Goal: Task Accomplishment & Management: Complete application form

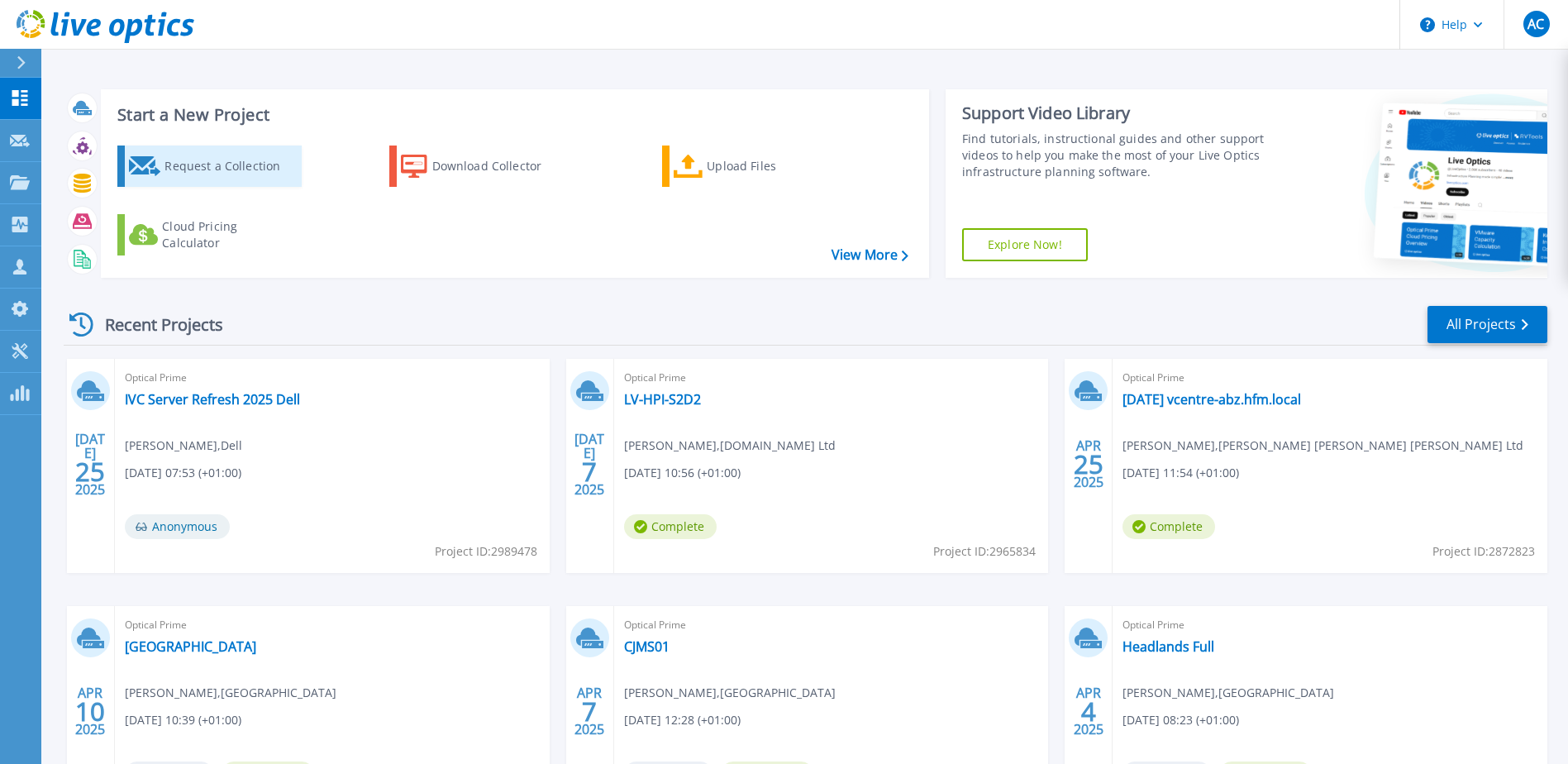
click at [234, 167] on div "Request a Collection" at bounding box center [230, 166] width 132 height 33
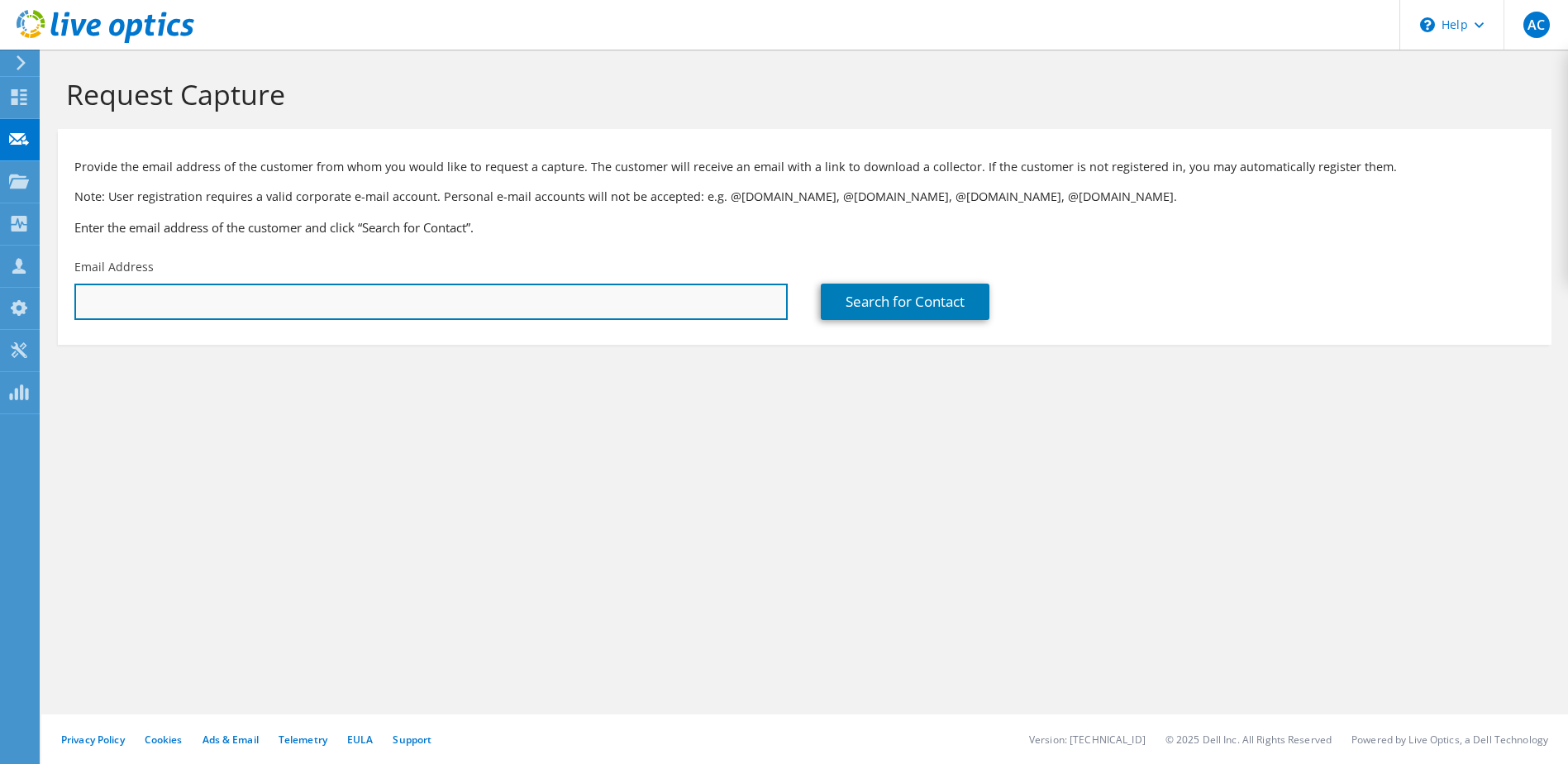
paste input "892952"
type input "892952"
drag, startPoint x: 173, startPoint y: 299, endPoint x: -47, endPoint y: 280, distance: 220.8
click at [0, 280] on html "AC Partner Team Member [PERSON_NAME] [EMAIL_ADDRESS][DOMAIN_NAME] nviron_co My …" at bounding box center [784, 382] width 1568 height 764
click at [113, 306] on input "text" at bounding box center [431, 301] width 713 height 36
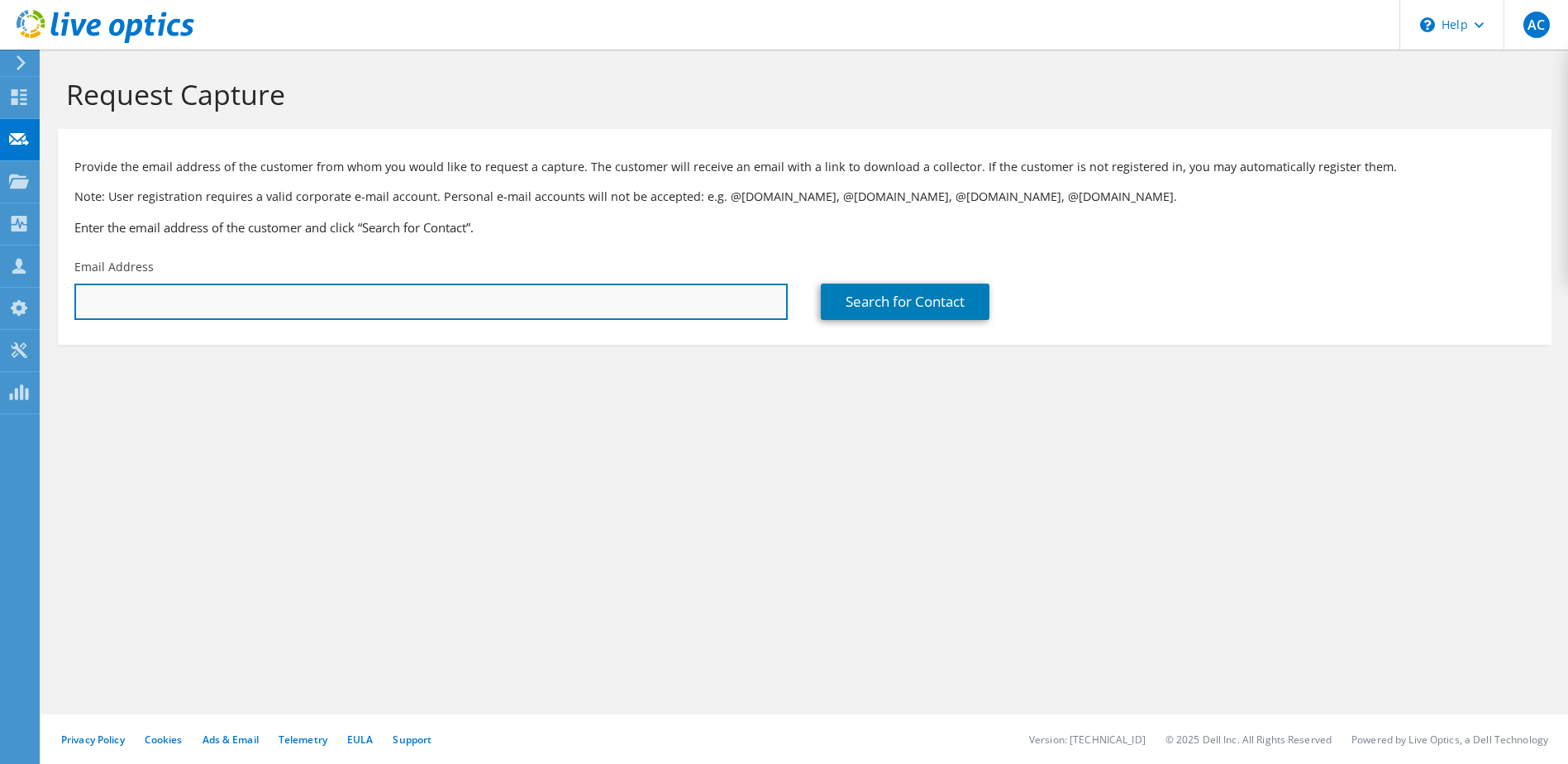
paste input "[PERSON_NAME][EMAIL_ADDRESS][PERSON_NAME][DOMAIN_NAME]"
type input "[PERSON_NAME][EMAIL_ADDRESS][PERSON_NAME][DOMAIN_NAME]"
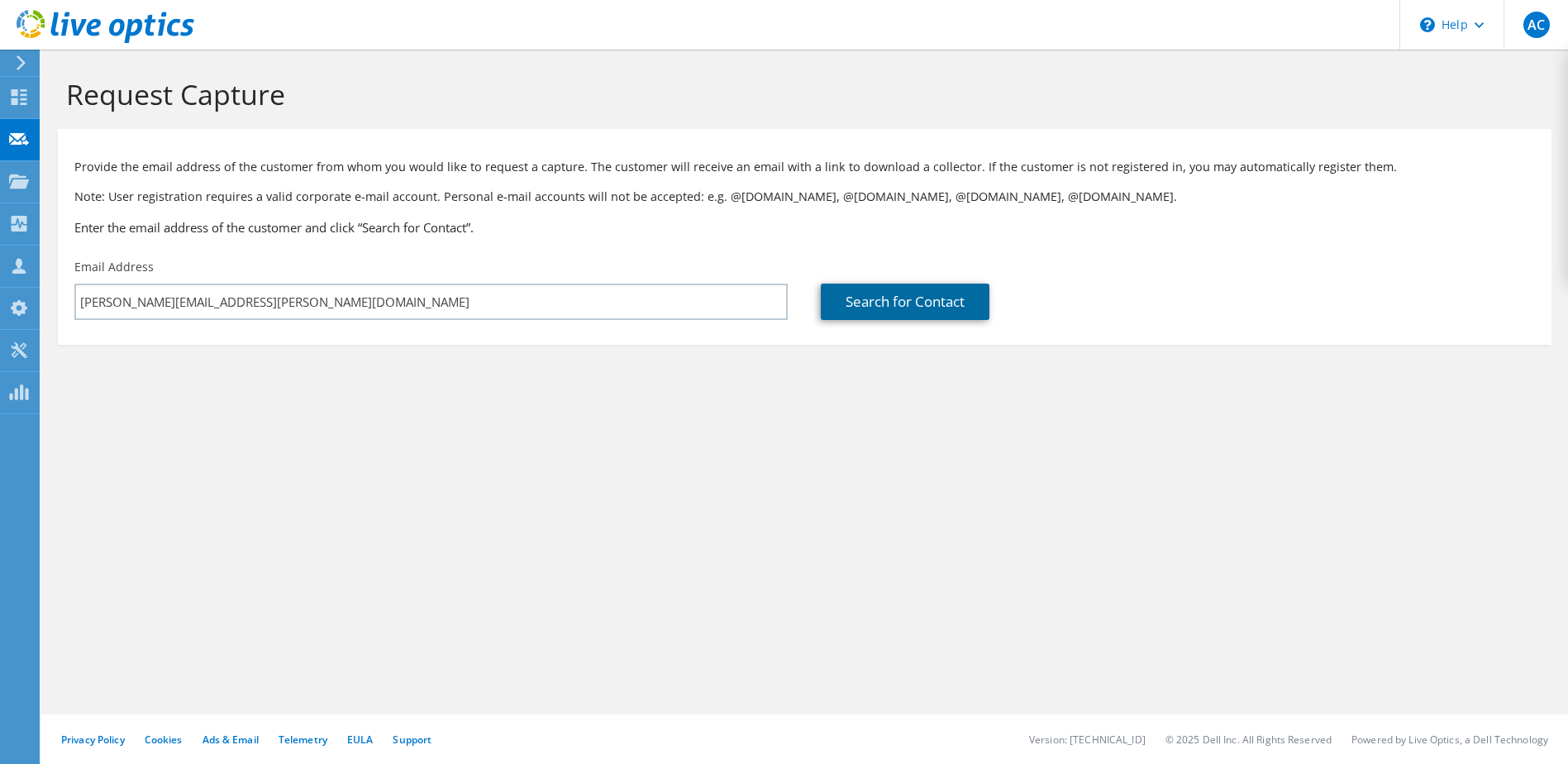
click at [912, 295] on link "Search for Contact" at bounding box center [906, 301] width 169 height 36
type input "[GEOGRAPHIC_DATA]"
type input "[PERSON_NAME]"
type input "[GEOGRAPHIC_DATA]"
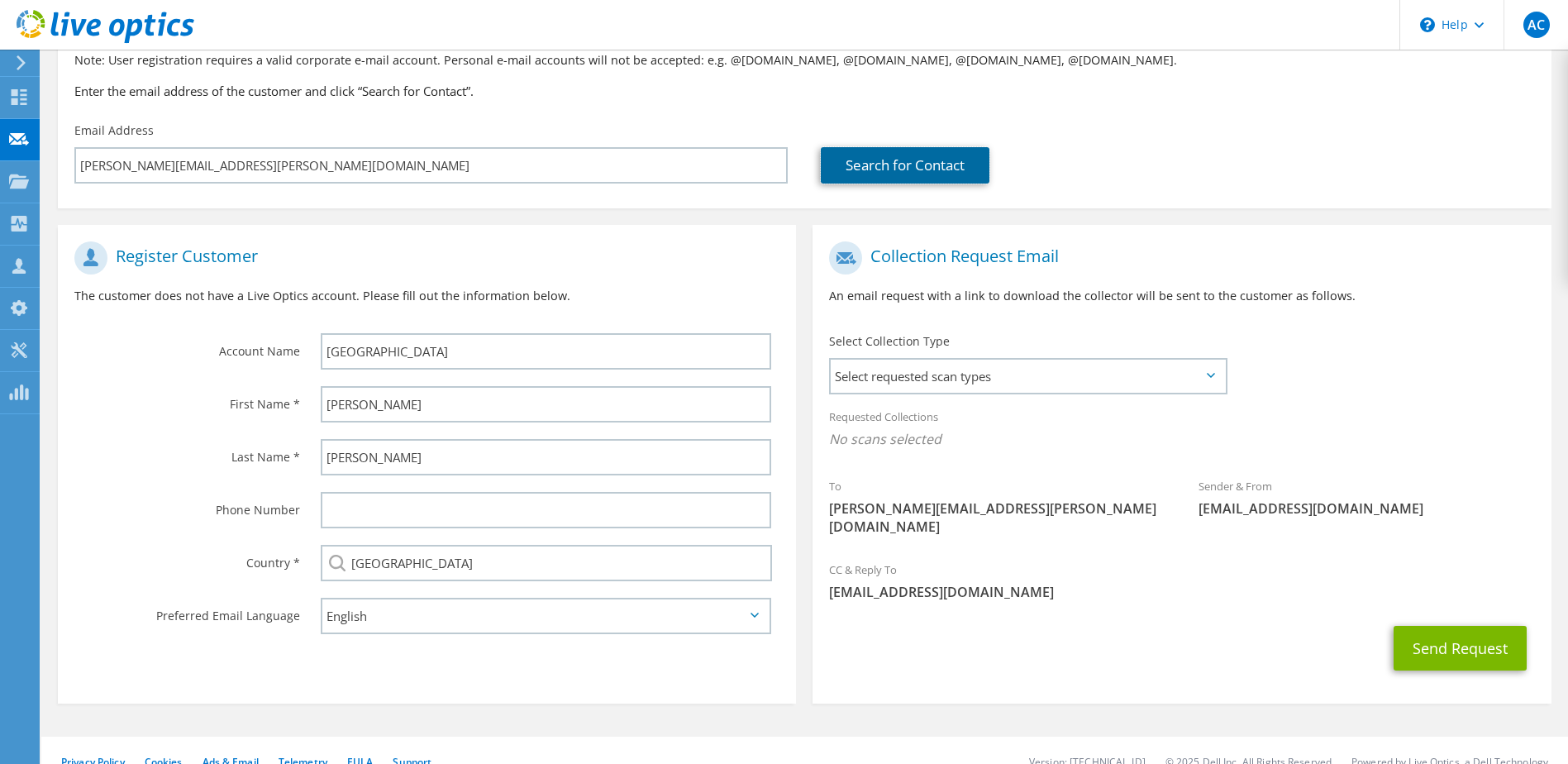
scroll to position [141, 0]
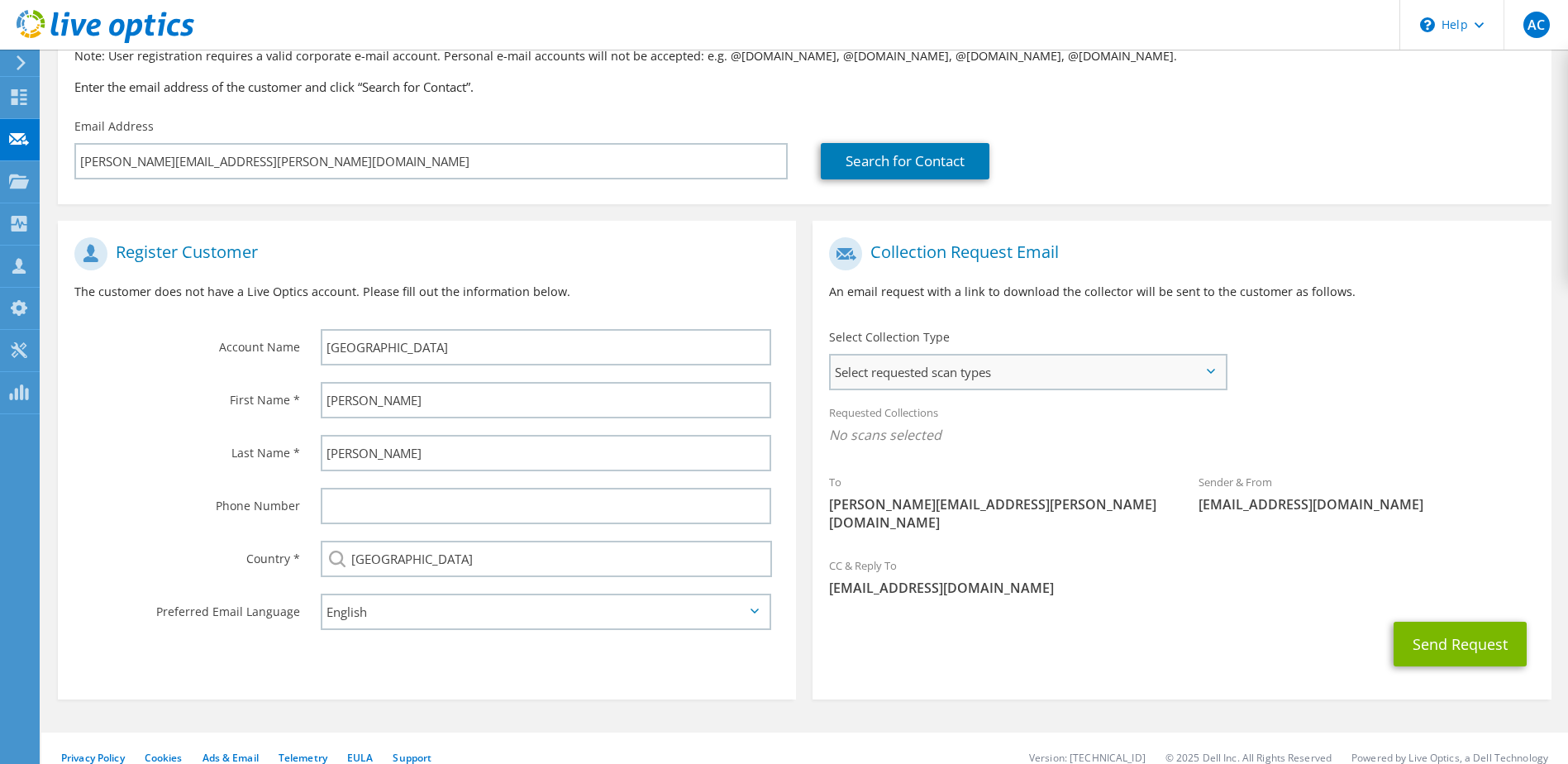
click at [1075, 365] on span "Select requested scan types" at bounding box center [1028, 372] width 394 height 33
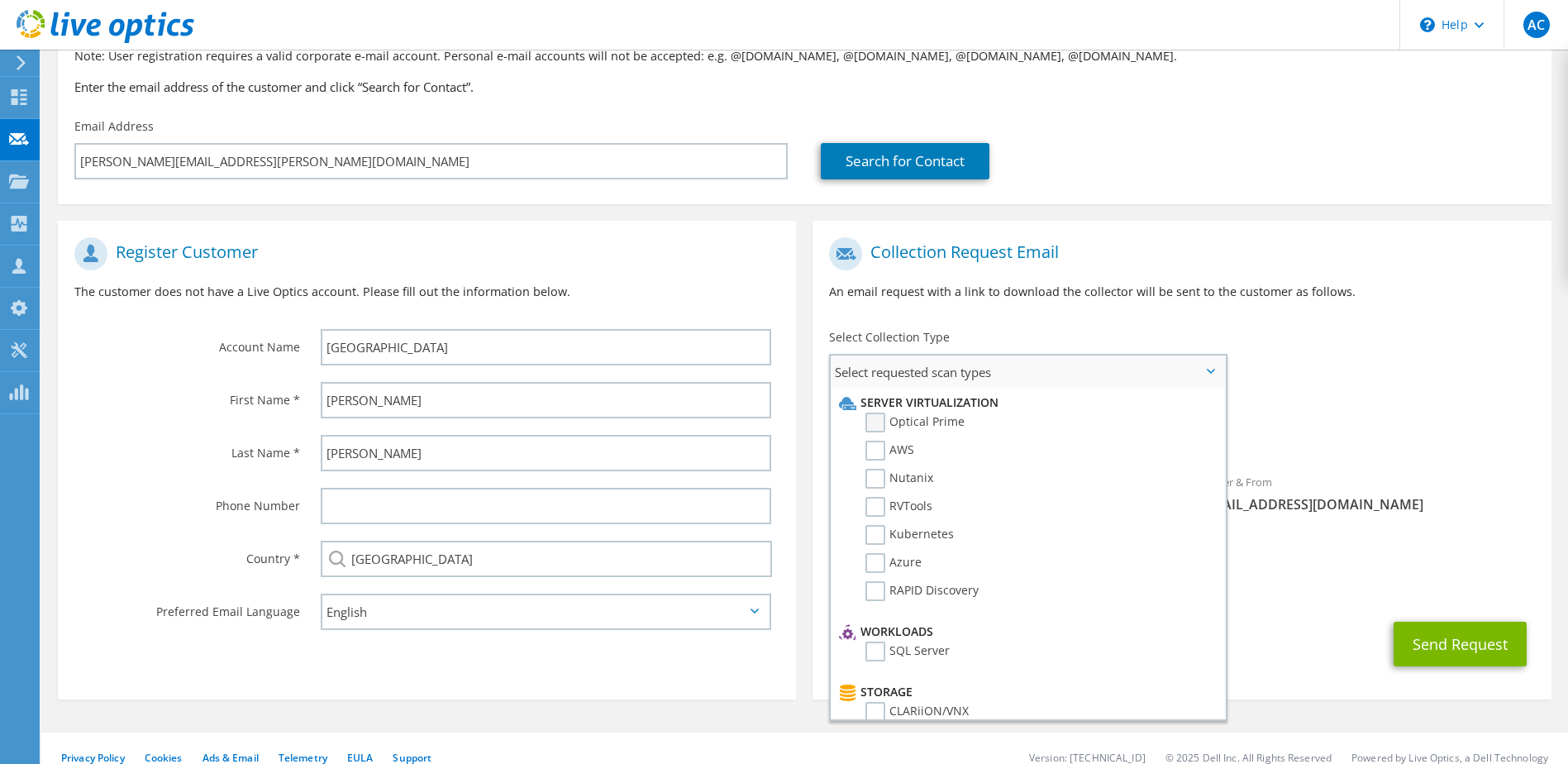
click at [890, 418] on label "Optical Prime" at bounding box center [915, 422] width 99 height 20
click at [0, 0] on input "Optical Prime" at bounding box center [0, 0] width 0 height 0
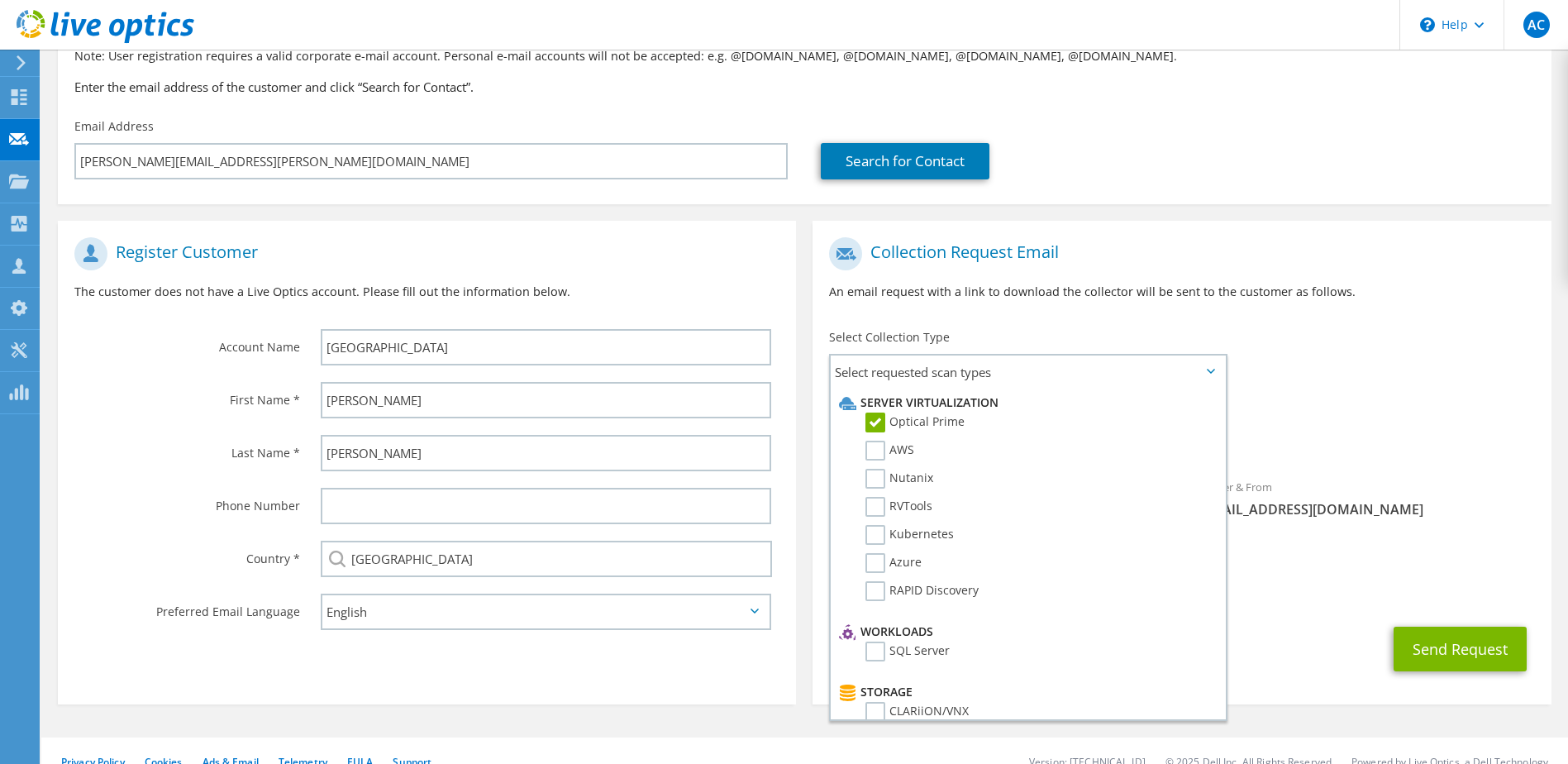
click at [1444, 461] on div "Requested Collections No scans selected Optical Prime" at bounding box center [1182, 427] width 739 height 66
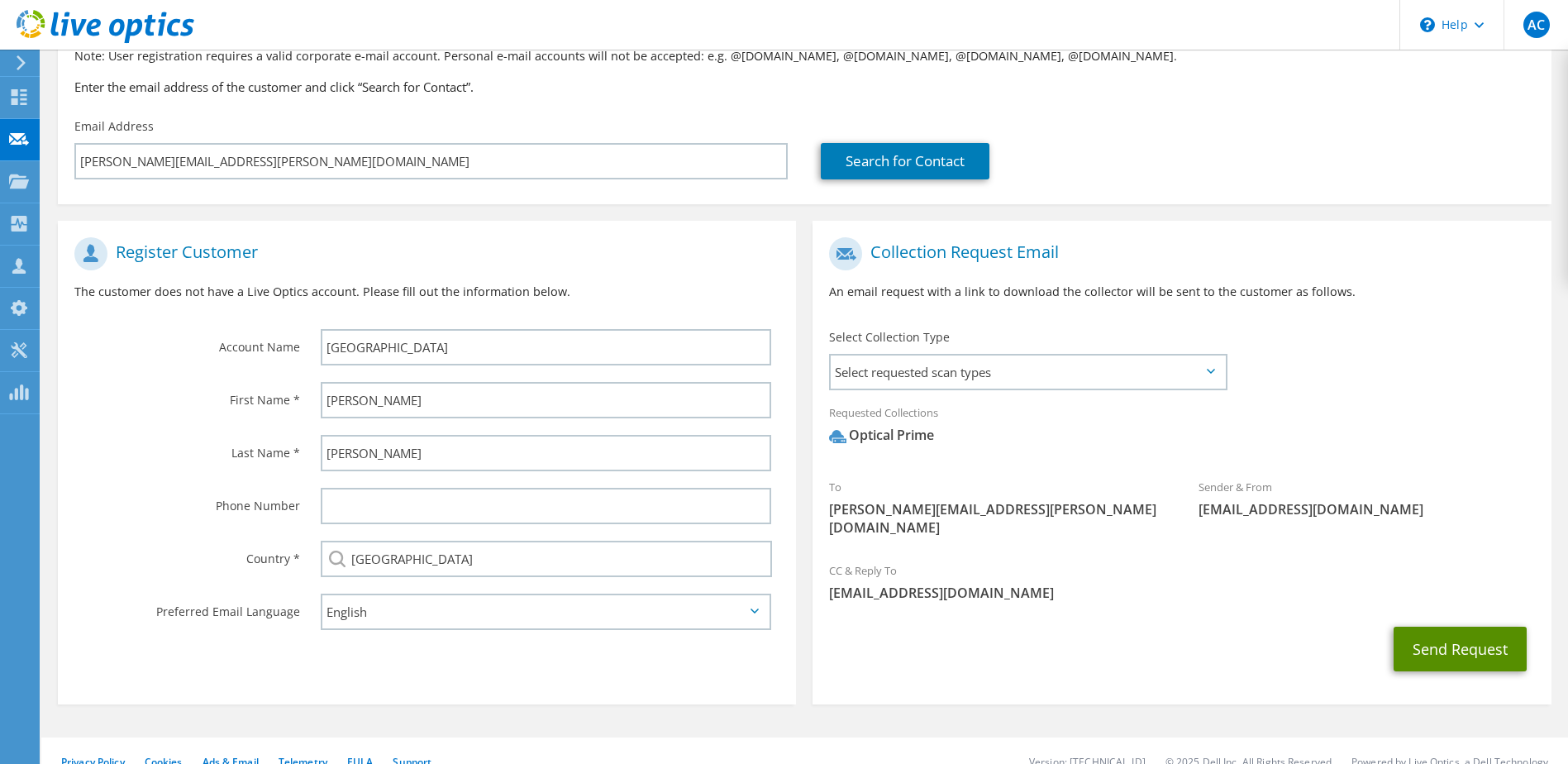
click at [1434, 627] on button "Send Request" at bounding box center [1460, 649] width 133 height 45
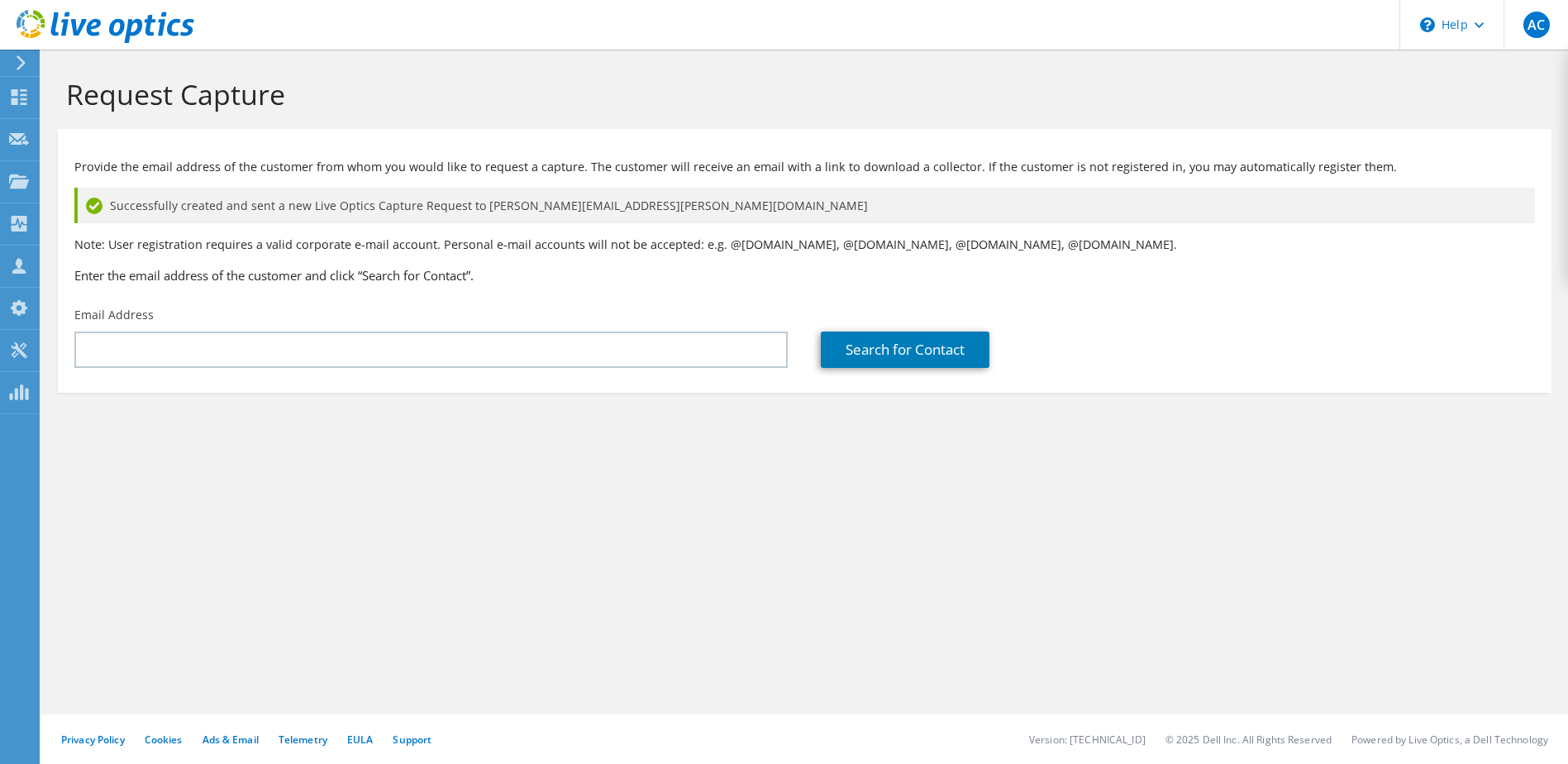
click at [0, 763] on nordpass-portal at bounding box center [0, 764] width 0 height 0
